Goal: Task Accomplishment & Management: Complete application form

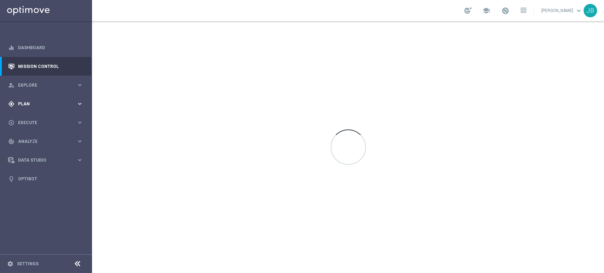
click at [28, 107] on div "gps_fixed Plan" at bounding box center [42, 104] width 68 height 6
drag, startPoint x: 32, startPoint y: 122, endPoint x: 37, endPoint y: 116, distance: 8.3
click at [37, 116] on div "Target Groups" at bounding box center [54, 118] width 73 height 11
click at [37, 116] on link "Target Groups" at bounding box center [45, 119] width 55 height 6
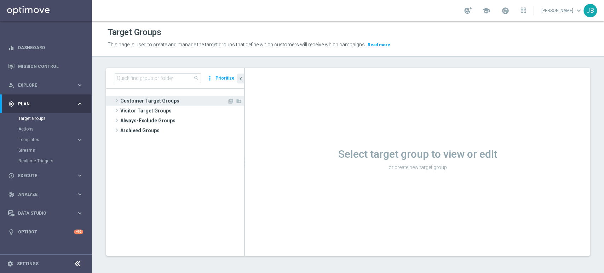
click at [187, 101] on span "Customer Target Groups" at bounding box center [173, 101] width 107 height 10
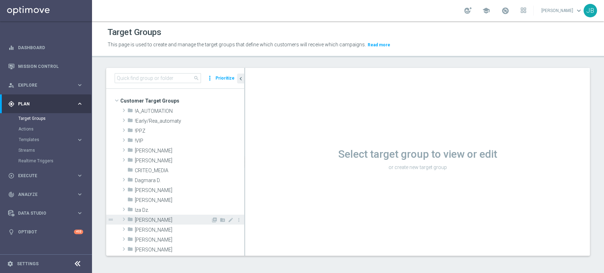
click at [166, 223] on div "folder Justyna B." at bounding box center [169, 220] width 84 height 10
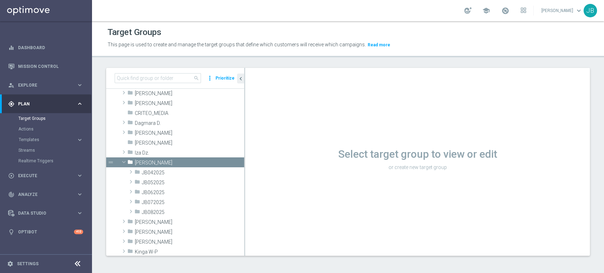
scroll to position [84, 0]
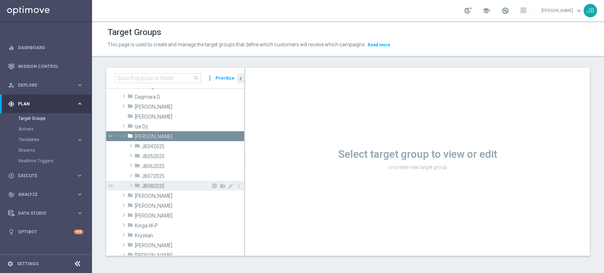
click at [162, 182] on div "folder JB082025" at bounding box center [172, 186] width 76 height 10
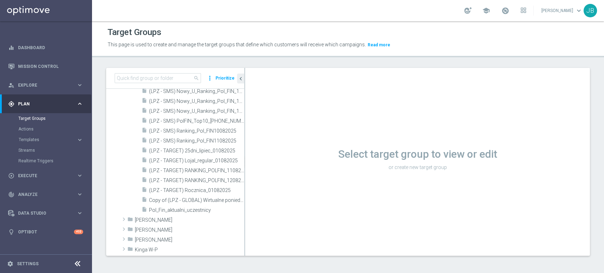
scroll to position [472, 0]
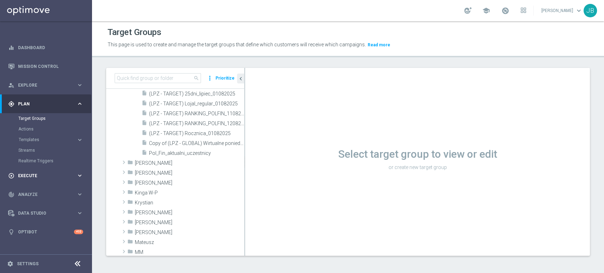
click at [35, 178] on span "Execute" at bounding box center [47, 176] width 58 height 4
click at [47, 141] on div "Campaign Builder" at bounding box center [54, 137] width 73 height 11
click at [47, 140] on link "Campaign Builder" at bounding box center [45, 137] width 55 height 6
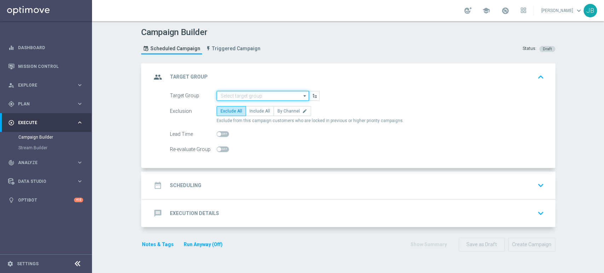
click at [225, 91] on input at bounding box center [263, 96] width 92 height 10
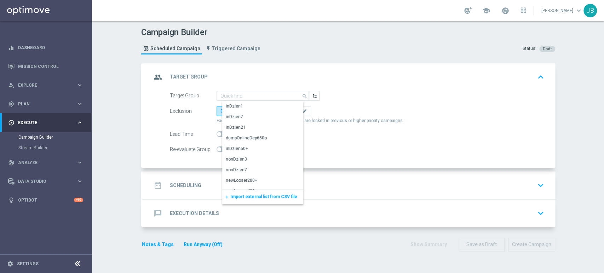
click at [238, 194] on span "Import external list from CSV file" at bounding box center [263, 196] width 67 height 5
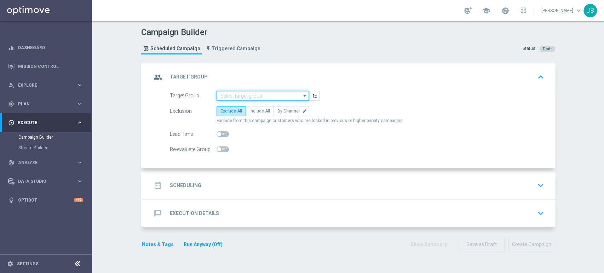
click at [261, 97] on input at bounding box center [263, 96] width 92 height 10
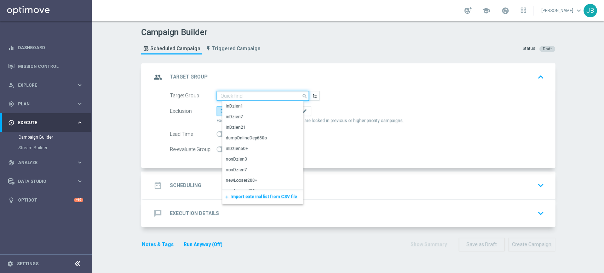
paste input "(LPZ - TARGET) Welcome Bonus_21082025"
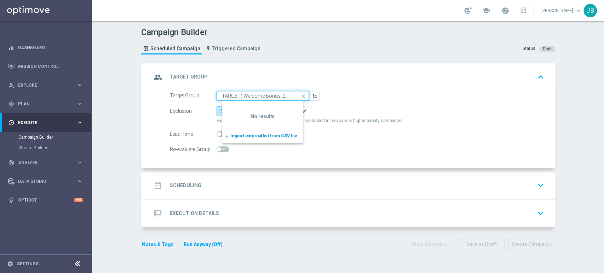
type input "(LPZ - TARGET) Welcome Bonus_21082025"
click at [282, 137] on span "Import external list from CSV file" at bounding box center [263, 135] width 67 height 5
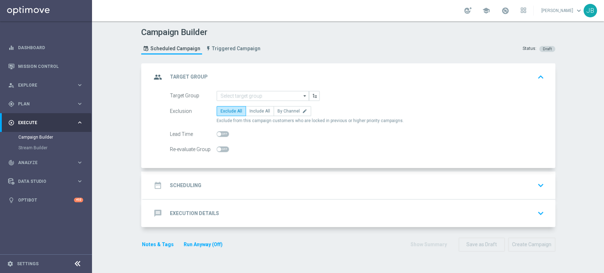
scroll to position [0, 0]
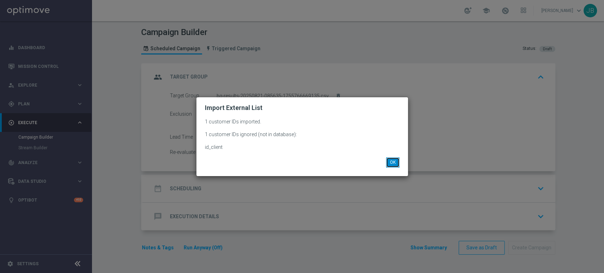
click at [398, 157] on button "OK" at bounding box center [392, 162] width 13 height 10
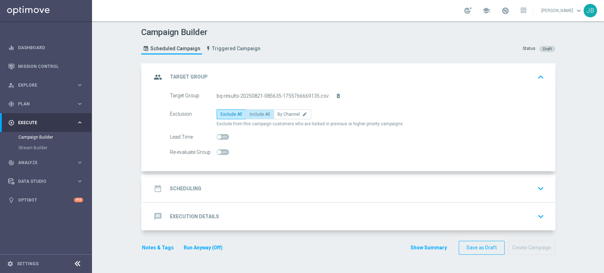
click at [259, 113] on span "Include All" at bounding box center [259, 114] width 21 height 5
click at [254, 113] on input "Include All" at bounding box center [251, 115] width 5 height 5
radio input "true"
click at [244, 189] on div "date_range Scheduling keyboard_arrow_down" at bounding box center [348, 188] width 395 height 13
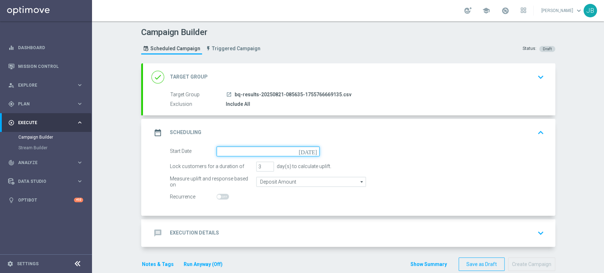
click at [244, 155] on input at bounding box center [268, 152] width 103 height 10
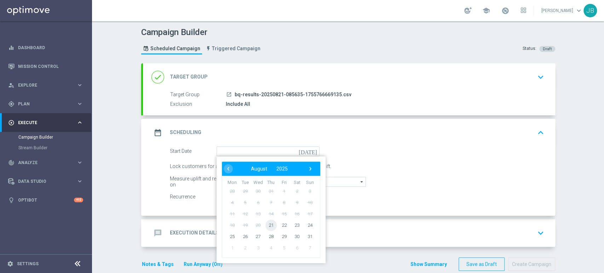
click at [265, 224] on span "21" at bounding box center [270, 224] width 11 height 11
type input "21 Aug 2025"
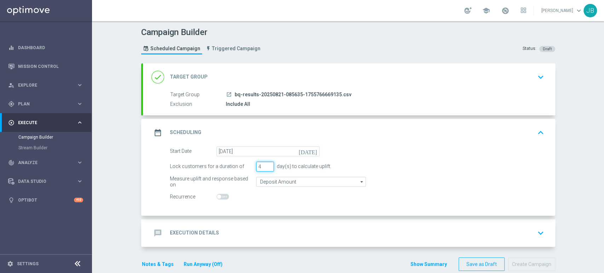
click at [266, 165] on input "4" at bounding box center [265, 167] width 18 height 10
click at [265, 167] on input "3" at bounding box center [265, 167] width 18 height 10
click at [265, 167] on input "2" at bounding box center [265, 167] width 18 height 10
type input "1"
click at [265, 167] on input "1" at bounding box center [265, 167] width 18 height 10
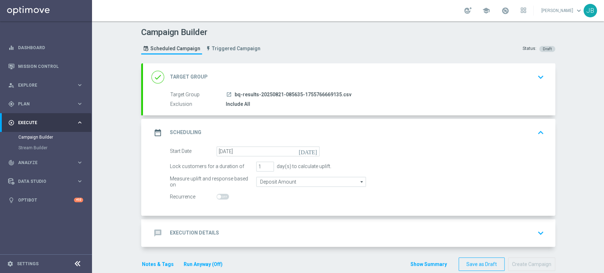
click at [239, 236] on div "message Execution Details keyboard_arrow_down" at bounding box center [348, 232] width 395 height 13
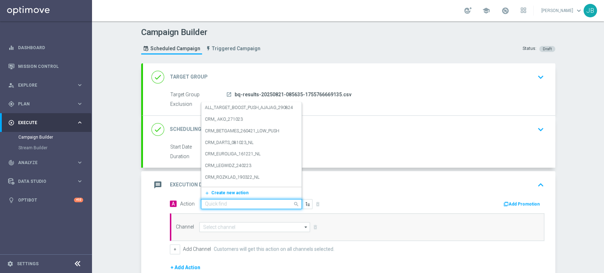
click at [222, 199] on div "Quick find" at bounding box center [251, 204] width 101 height 10
click at [222, 188] on div "add_new Create new action" at bounding box center [251, 193] width 100 height 12
click at [222, 190] on span "Create new action" at bounding box center [229, 192] width 37 height 5
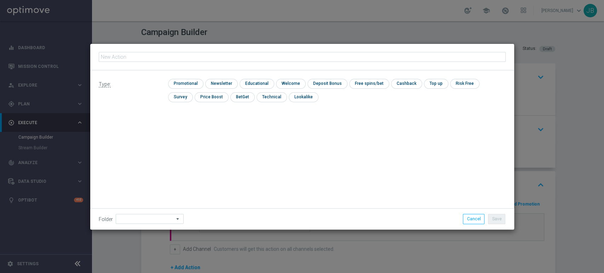
type input "(LPZ - TARGET) Welcome Bonus_21082025"
click at [215, 76] on div "Type: check Promotional check Newsletter check Educational check Welcome check …" at bounding box center [302, 93] width 424 height 46
click at [213, 84] on input "checkbox" at bounding box center [220, 84] width 31 height 10
checkbox input "true"
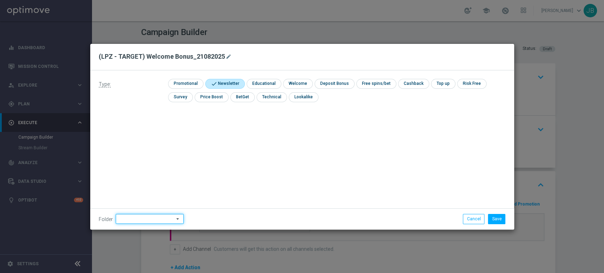
click at [149, 224] on input at bounding box center [150, 219] width 68 height 10
click at [144, 149] on div "Justyna B." at bounding box center [154, 147] width 66 height 11
type input "Justyna B."
click at [495, 221] on button "Save" at bounding box center [496, 219] width 17 height 10
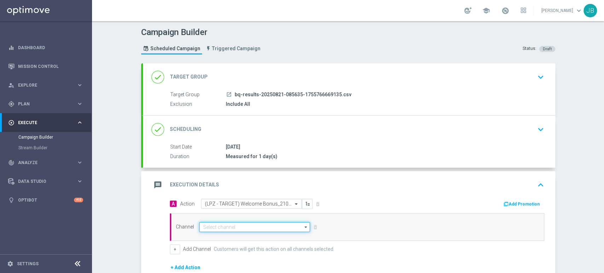
click at [276, 230] on input at bounding box center [254, 227] width 111 height 10
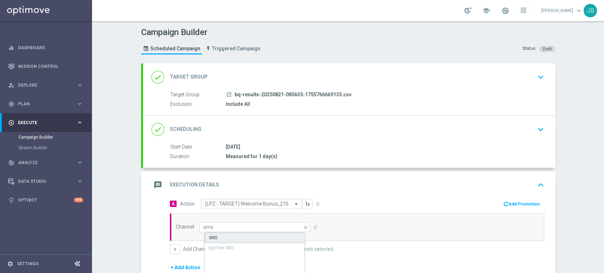
click at [270, 240] on div "SMS" at bounding box center [260, 238] width 111 height 11
type input "SMS"
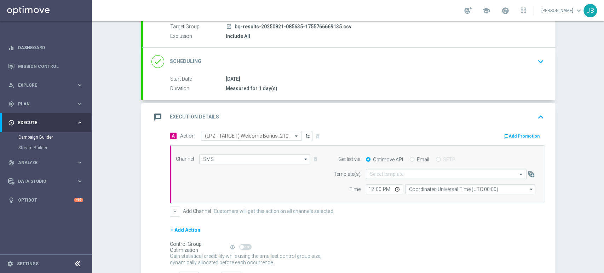
scroll to position [122, 0]
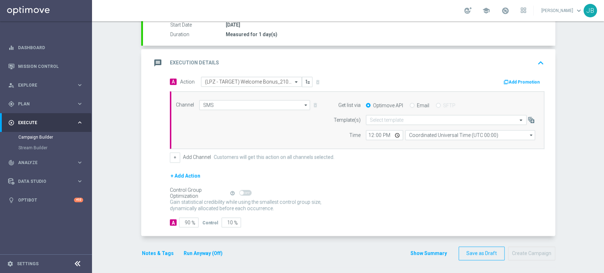
drag, startPoint x: 603, startPoint y: 158, endPoint x: 603, endPoint y: 239, distance: 80.7
click at [603, 239] on div "Campaign Builder Scheduled Campaign Triggered Campaign Status: Draft done Targe…" at bounding box center [348, 147] width 512 height 252
click at [185, 220] on input "90" at bounding box center [188, 223] width 19 height 10
type input "10"
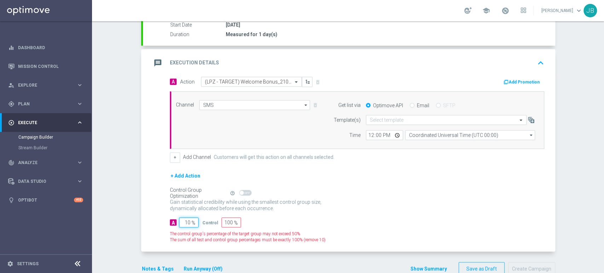
type input "90"
type input "100"
type input "0"
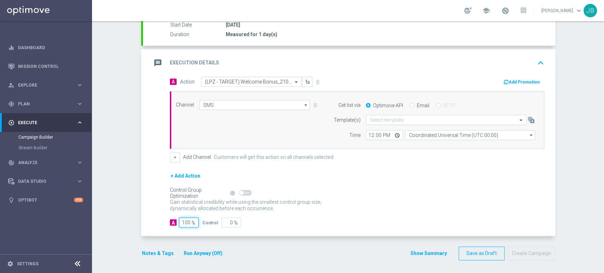
type input "100"
click at [398, 110] on form "Get list via Optimove API Email SFTP Template(s) Select template Time 12:00 Coo…" at bounding box center [432, 120] width 205 height 40
click at [394, 114] on form "Get list via Optimove API Email SFTP Template(s) Select template Time 12:00 Coo…" at bounding box center [432, 120] width 205 height 40
click at [391, 116] on div "Select template" at bounding box center [446, 120] width 161 height 10
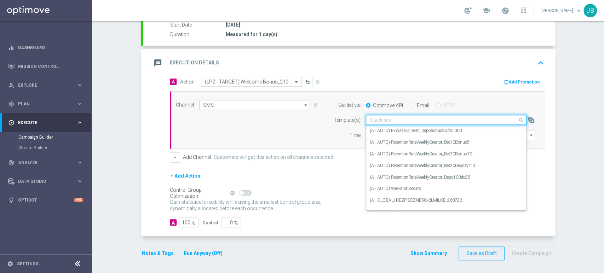
paste input "(LPZ - TARGET) Welcome Bonus_21082025"
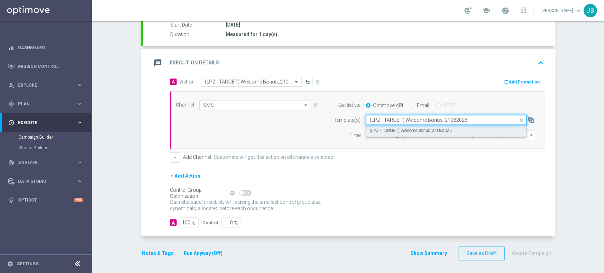
click at [388, 128] on label "(LPZ - TARGET) Welcome Bonus_21082025" at bounding box center [411, 131] width 82 height 6
type input "(LPZ - TARGET) Welcome Bonus_21082025"
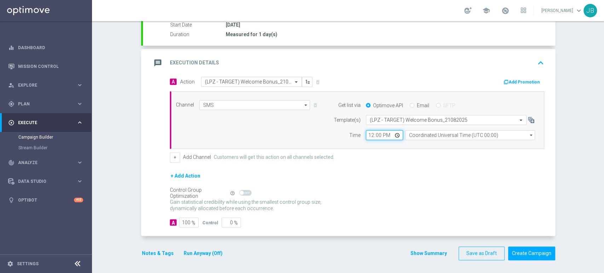
click at [368, 136] on input "12:00" at bounding box center [384, 135] width 37 height 10
type input "11:19"
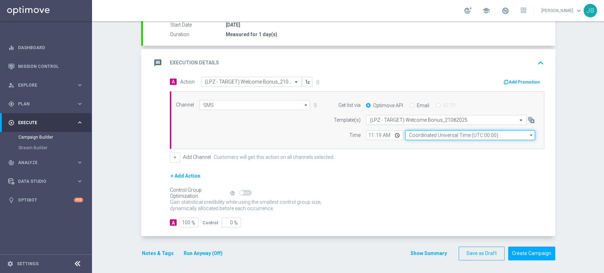
click at [439, 136] on input "Coordinated Universal Time (UTC 00:00)" at bounding box center [470, 135] width 130 height 10
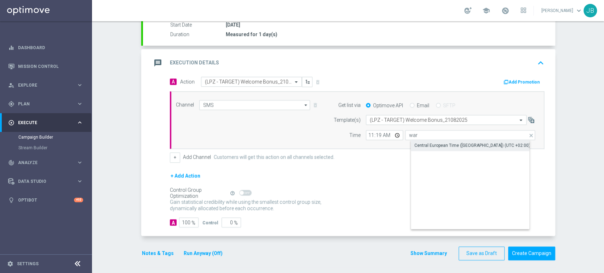
click at [440, 141] on div "Central European Time (Warsaw) (UTC +02:00)" at bounding box center [476, 145] width 130 height 10
type input "Central European Time (Warsaw) (UTC +02:00)"
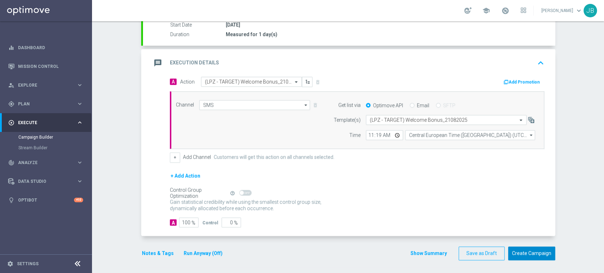
click at [524, 249] on button "Create Campaign" at bounding box center [531, 254] width 47 height 14
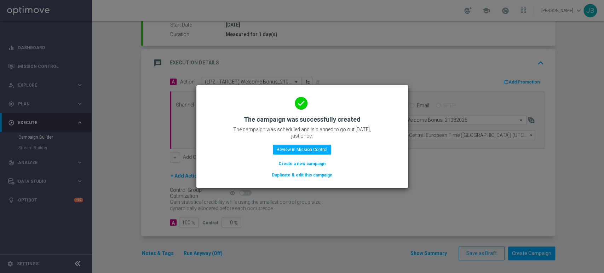
click at [312, 162] on button "Create a new campaign" at bounding box center [302, 164] width 48 height 8
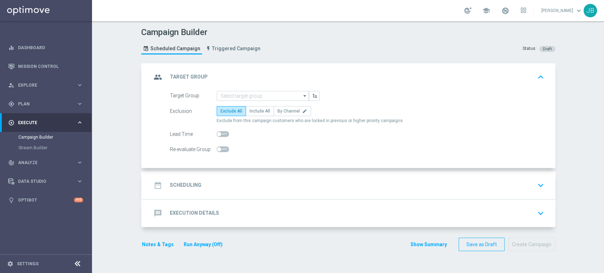
scroll to position [0, 0]
